Goal: Navigation & Orientation: Find specific page/section

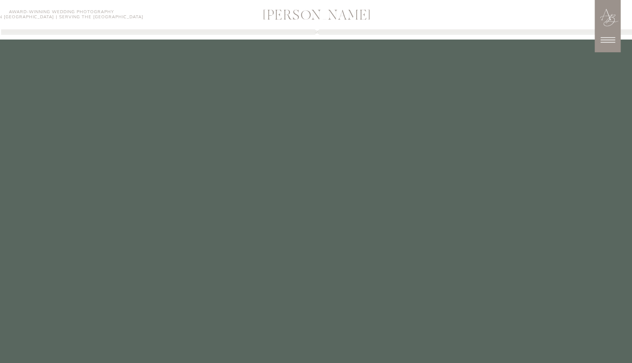
scroll to position [2402, 0]
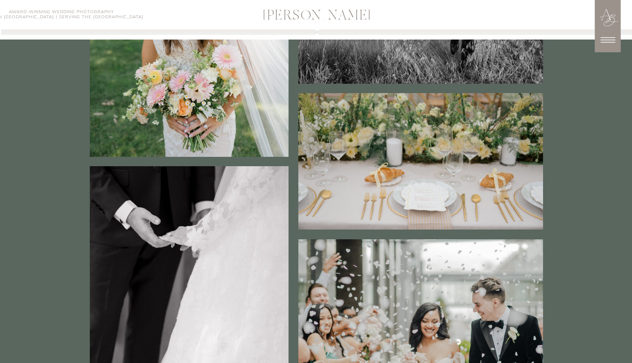
click at [602, 43] on icon at bounding box center [607, 39] width 21 height 21
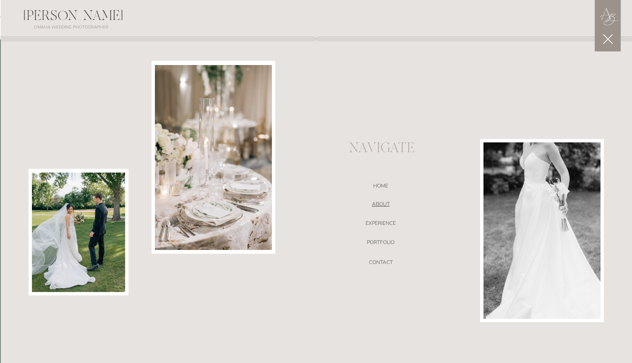
click at [384, 208] on nav "ABOUT" at bounding box center [381, 205] width 180 height 9
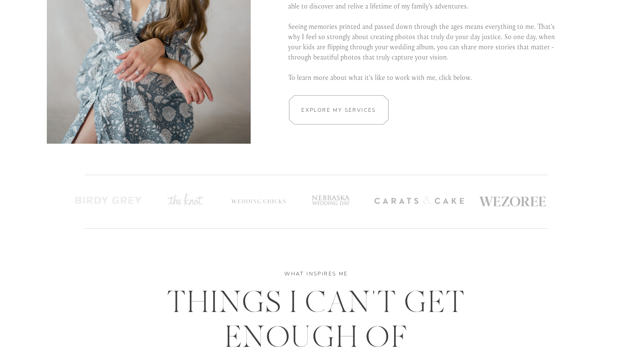
scroll to position [1715, 0]
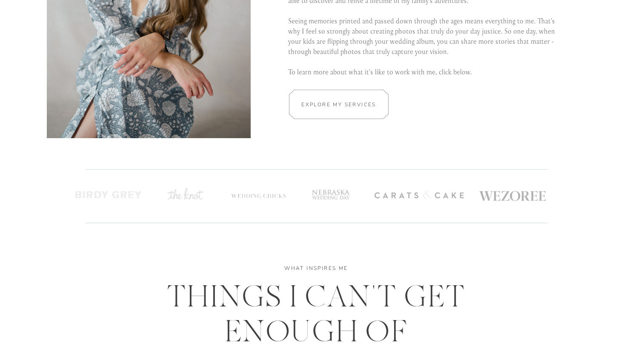
click at [351, 101] on h2 "Explore my services" at bounding box center [339, 104] width 80 height 8
